Goal: Transaction & Acquisition: Purchase product/service

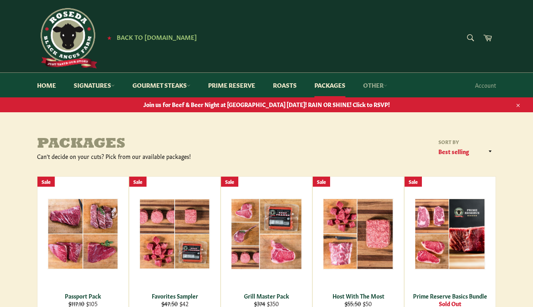
click at [383, 83] on link "Other" at bounding box center [375, 85] width 40 height 25
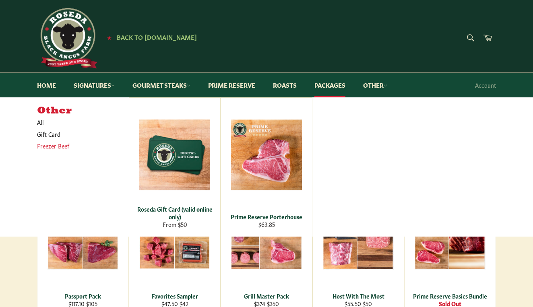
click at [51, 146] on link "Freezer Beef" at bounding box center [77, 146] width 88 height 12
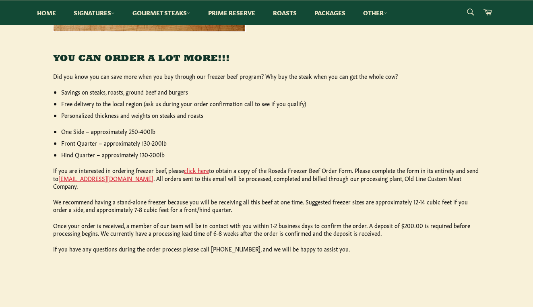
scroll to position [333, 0]
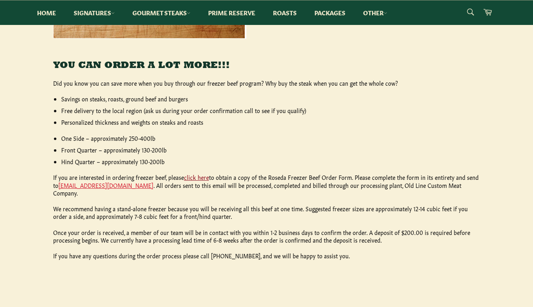
click at [192, 173] on link "click here" at bounding box center [196, 177] width 25 height 8
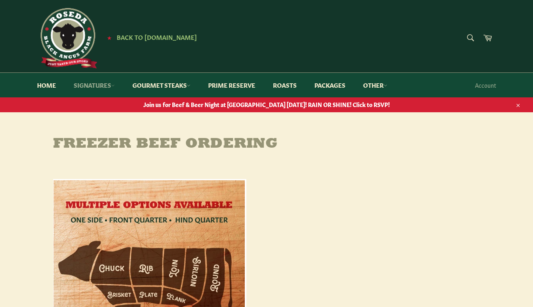
scroll to position [0, 0]
click at [336, 84] on link "Packages" at bounding box center [329, 85] width 47 height 25
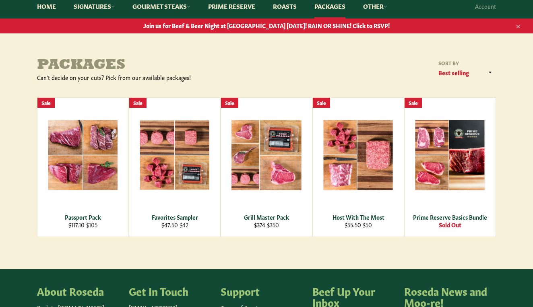
scroll to position [99, 0]
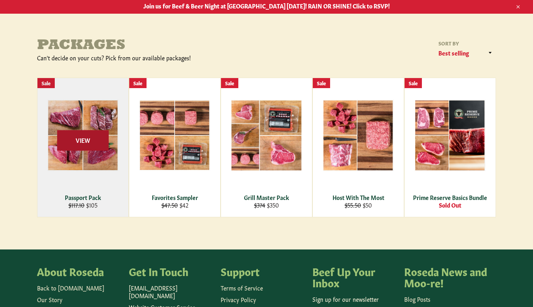
click at [85, 143] on span "View" at bounding box center [83, 140] width 52 height 21
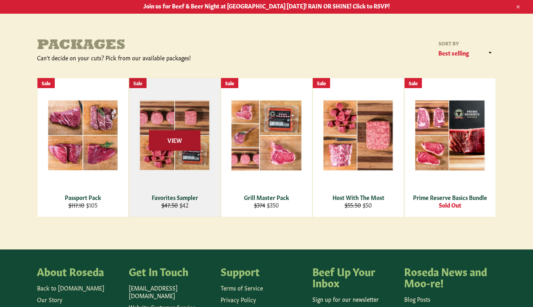
click at [189, 142] on span "View" at bounding box center [175, 140] width 52 height 21
